Goal: Find specific page/section: Find specific page/section

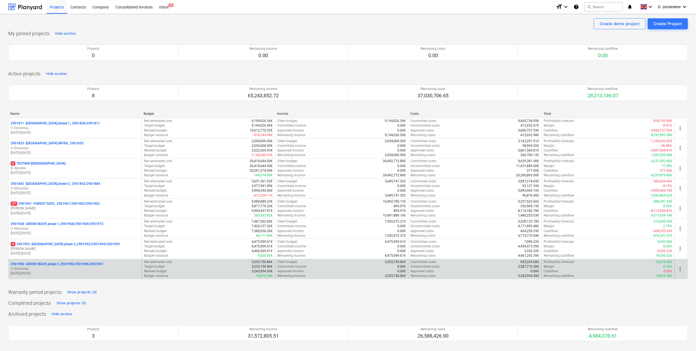
click at [49, 263] on p "2901990 - GREEN WAVE phase 2_2901990/2901996/2901997" at bounding box center [57, 264] width 93 height 5
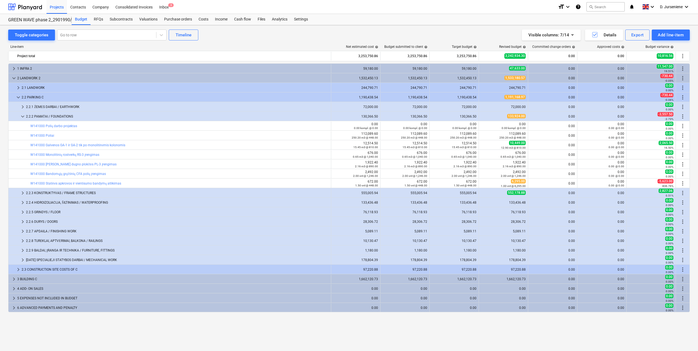
click at [123, 45] on div "Line-item" at bounding box center [169, 47] width 323 height 4
click at [59, 6] on div "Projects" at bounding box center [57, 7] width 21 height 14
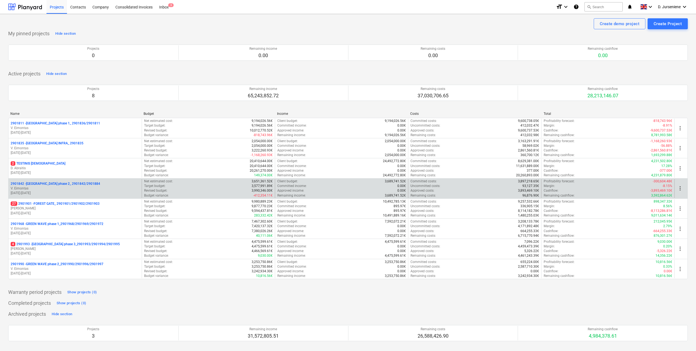
click at [50, 187] on p "V. Eimontas" at bounding box center [75, 188] width 129 height 5
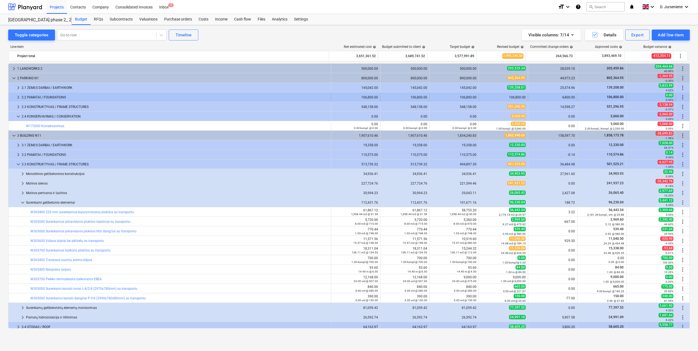
click at [40, 98] on div "2.2 PAMATAI / FOUNDATIONS" at bounding box center [175, 97] width 307 height 9
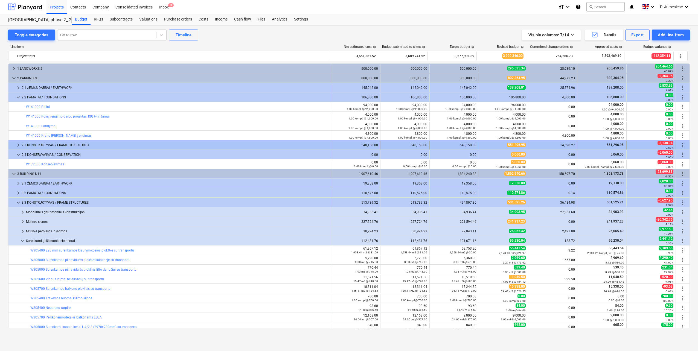
click at [39, 146] on div "2.3 KONSTRUKTYVAS / FRAME STRUCTURES" at bounding box center [175, 145] width 307 height 9
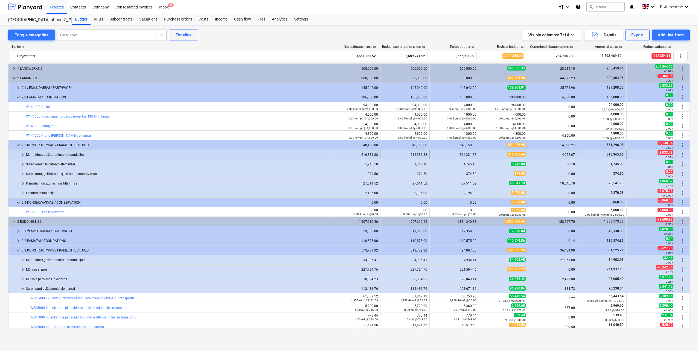
click at [39, 153] on div "Monolitinės gelžbetoninės konstrukcijos" at bounding box center [177, 154] width 303 height 9
